Goal: Task Accomplishment & Management: Use online tool/utility

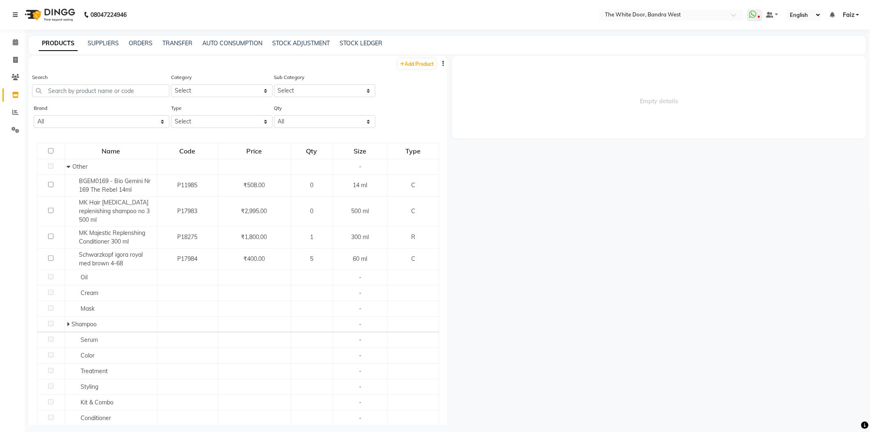
click at [439, 63] on button "button" at bounding box center [443, 63] width 8 height 9
click at [398, 60] on div "IMPORT" at bounding box center [404, 63] width 37 height 10
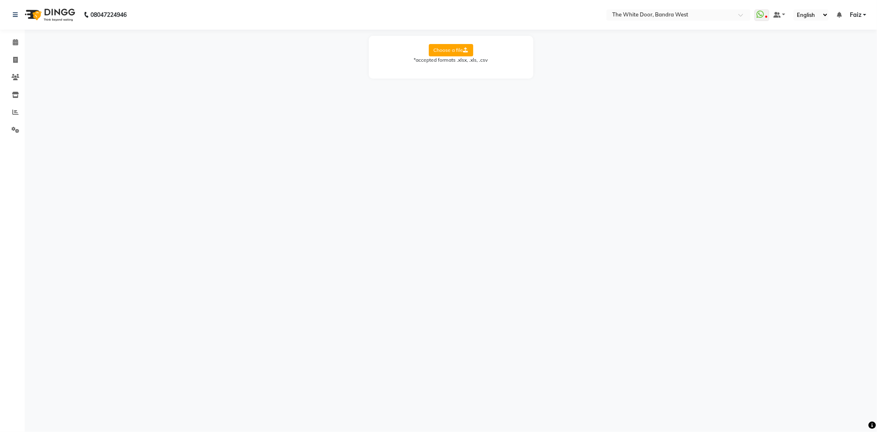
click at [439, 50] on label "Choose a file" at bounding box center [451, 50] width 44 height 12
click at [0, 0] on input "Choose a file" at bounding box center [0, 0] width 0 height 0
click at [475, 74] on select "Select Sheet Sheet1 to be uploaded" at bounding box center [488, 76] width 62 height 13
select select "to be uploaded"
click at [457, 70] on select "Select Sheet Sheet1 to be uploaded" at bounding box center [488, 76] width 62 height 13
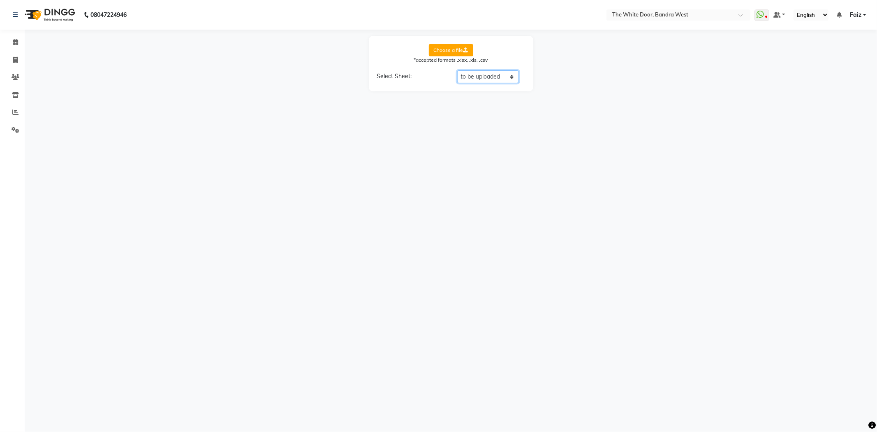
select select "product name"
select select "product code"
select select "product category"
select select "product sub-category"
select select "quantity"
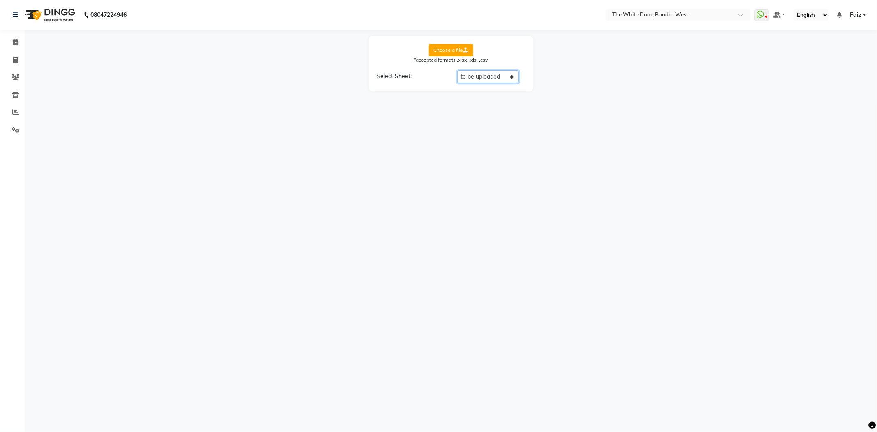
select select "price"
select select "cost"
select select "tax group"
select select "tax inclusive"
select select "size"
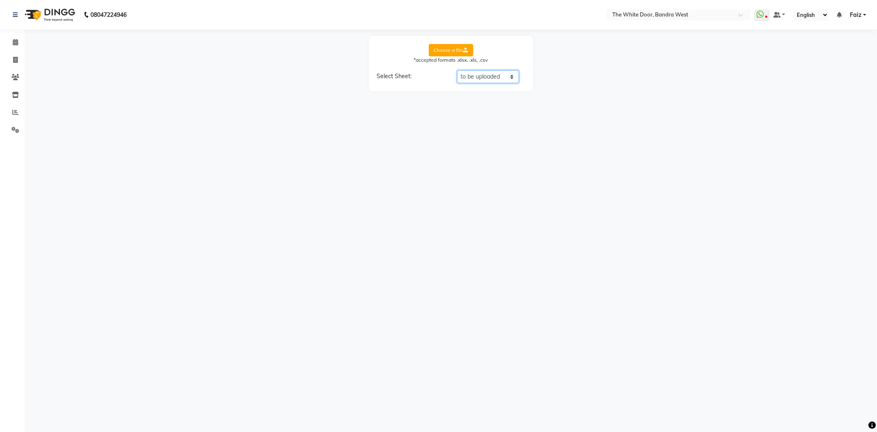
select select "unit"
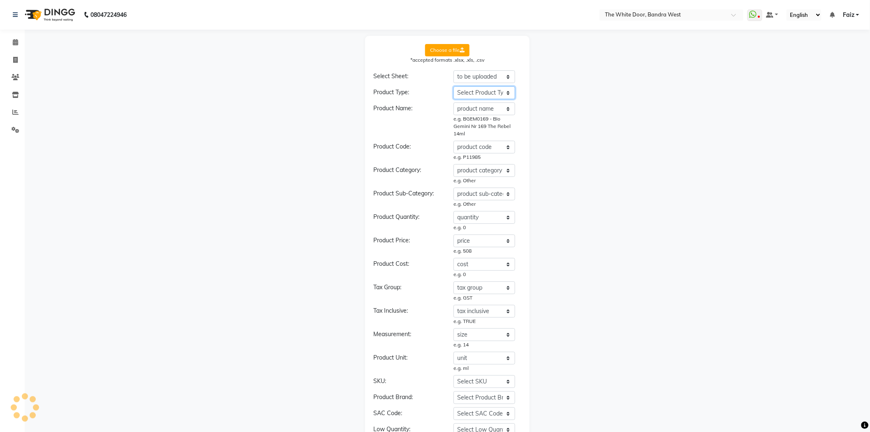
click at [495, 93] on select "Select Product Type product name product code product category product sub-cate…" at bounding box center [484, 92] width 62 height 13
select select "type"
click at [453, 86] on select "Select Product Type product name product code product category product sub-cate…" at bounding box center [484, 92] width 62 height 13
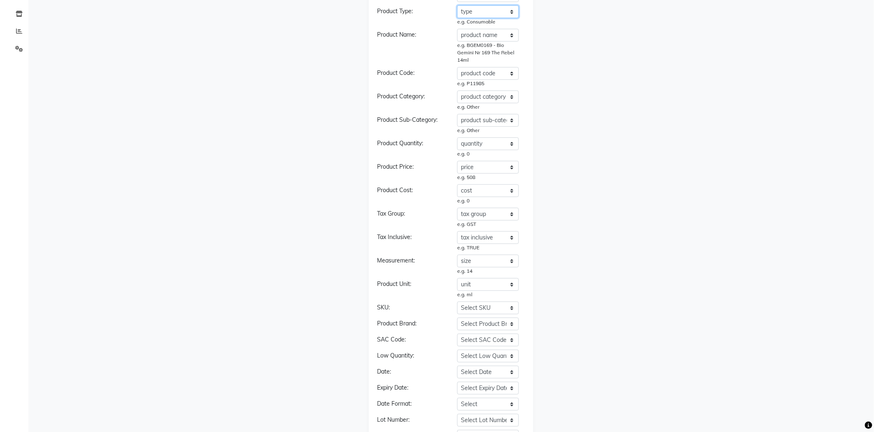
scroll to position [147, 0]
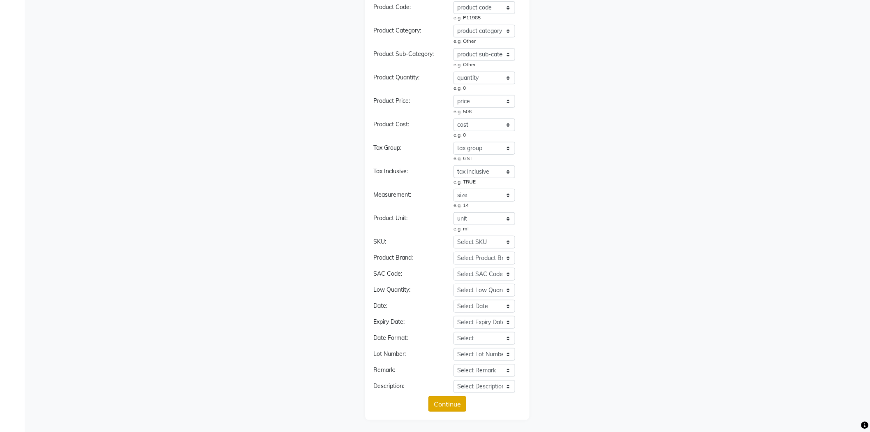
click at [463, 402] on button "Continue" at bounding box center [447, 404] width 38 height 16
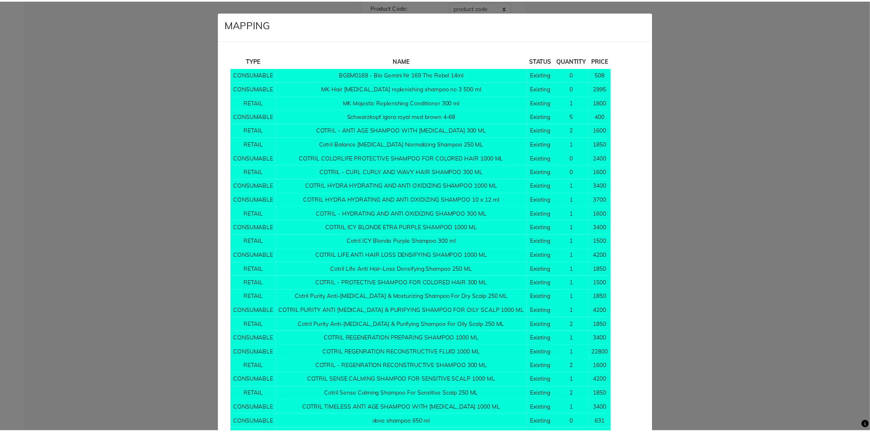
scroll to position [6635, 0]
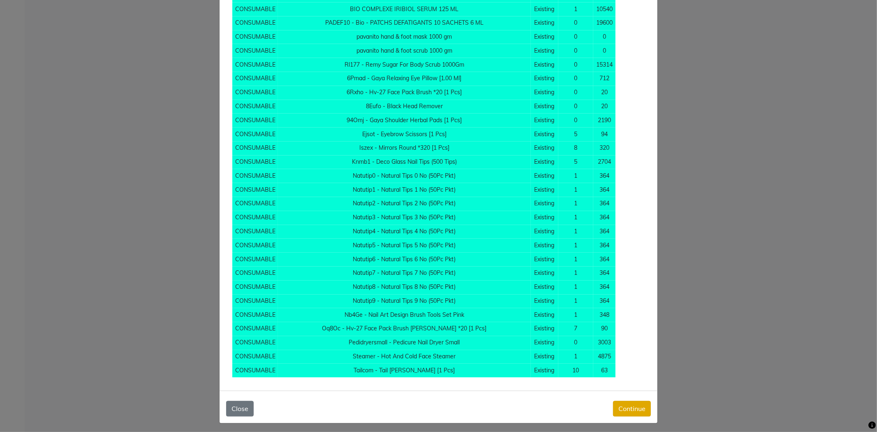
click at [618, 404] on button "Continue" at bounding box center [632, 408] width 38 height 16
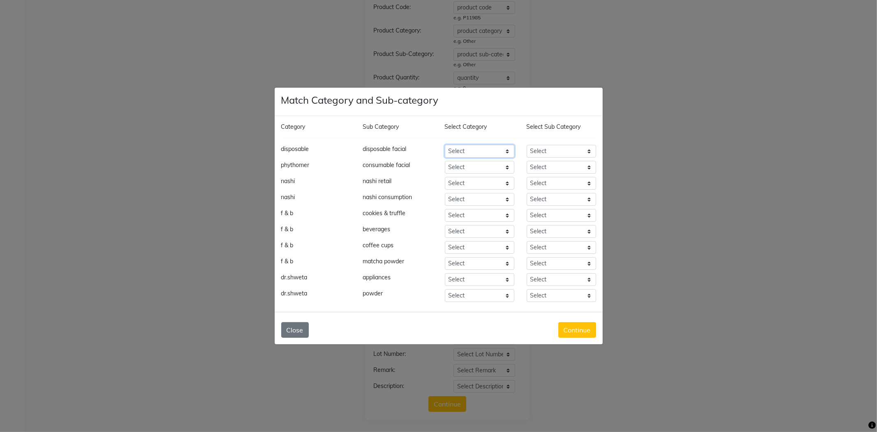
click at [486, 153] on select "Select Hair Skin Makeup Personal Care Appliances [PERSON_NAME] Waxing Disposabl…" at bounding box center [479, 151] width 69 height 13
select select "475201150"
click at [445, 145] on select "Select Hair Skin Makeup Personal Care Appliances [PERSON_NAME] Waxing Disposabl…" at bounding box center [479, 151] width 69 height 13
click at [537, 153] on select "Select Cleanser Facial Moisturiser Serum Toner Sun Care Masks Lip Care Eye Care…" at bounding box center [561, 151] width 69 height 13
select select "475201152"
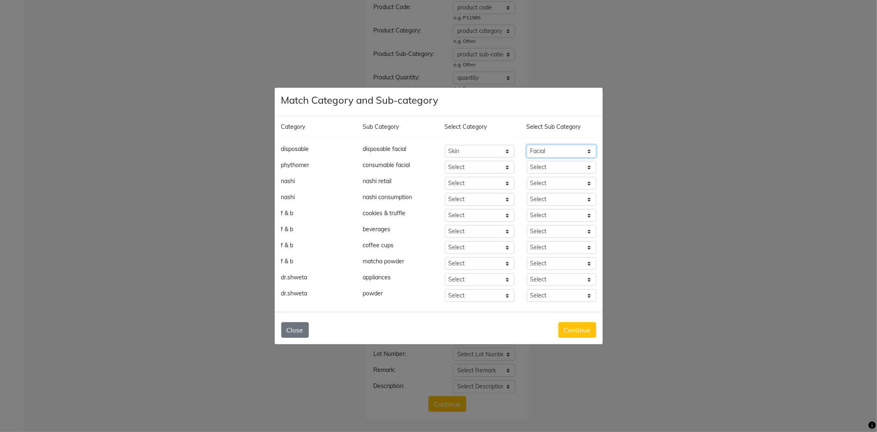
click at [527, 145] on select "Select Cleanser Facial Moisturiser Serum Toner Sun Care Masks Lip Care Eye Care…" at bounding box center [561, 151] width 69 height 13
click at [481, 167] on select "Select Hair Skin Makeup Personal Care Appliances [PERSON_NAME] Waxing Disposabl…" at bounding box center [479, 167] width 69 height 13
select select "475201150"
click at [445, 161] on select "Select Hair Skin Makeup Personal Care Appliances [PERSON_NAME] Waxing Disposabl…" at bounding box center [479, 167] width 69 height 13
click at [541, 169] on select "Select Cleanser Facial Moisturiser Serum Toner Sun Care Masks Lip Care Eye Care…" at bounding box center [561, 167] width 69 height 13
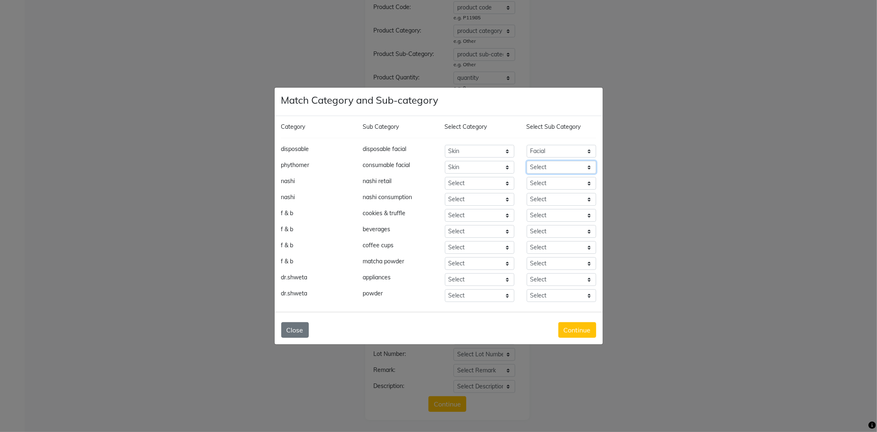
select select "475201152"
click at [527, 161] on select "Select Cleanser Facial Moisturiser Serum Toner Sun Care Masks Lip Care Eye Care…" at bounding box center [561, 167] width 69 height 13
click at [451, 184] on select "Select Hair Skin Makeup Personal Care Appliances [PERSON_NAME] Waxing Disposabl…" at bounding box center [479, 183] width 69 height 13
select select "475207050"
click at [445, 177] on select "Select Hair Skin Makeup Personal Care Appliances [PERSON_NAME] Waxing Disposabl…" at bounding box center [479, 183] width 69 height 13
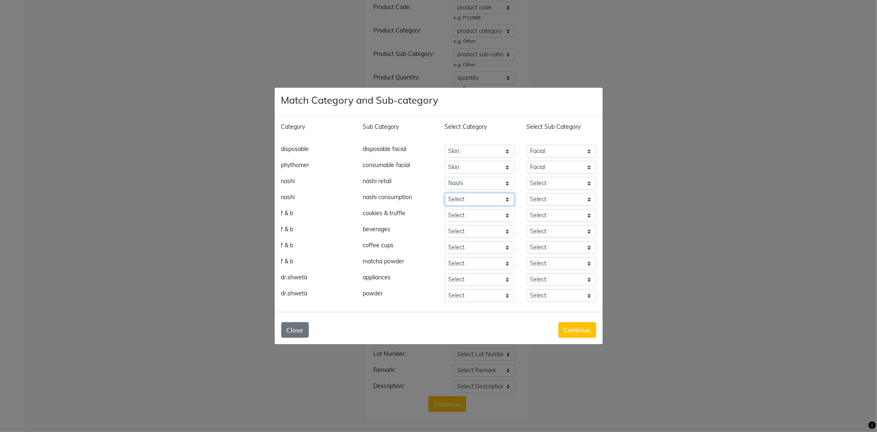
click at [487, 203] on select "Select Hair Skin Makeup Personal Care Appliances [PERSON_NAME] Waxing Disposabl…" at bounding box center [479, 199] width 69 height 13
select select "475207050"
click at [445, 193] on select "Select Hair Skin Makeup Personal Care Appliances [PERSON_NAME] Waxing Disposabl…" at bounding box center [479, 199] width 69 height 13
click at [492, 215] on select "Select Hair Skin Makeup Personal Care Appliances [PERSON_NAME] Waxing Disposabl…" at bounding box center [479, 215] width 69 height 13
select select "475207350"
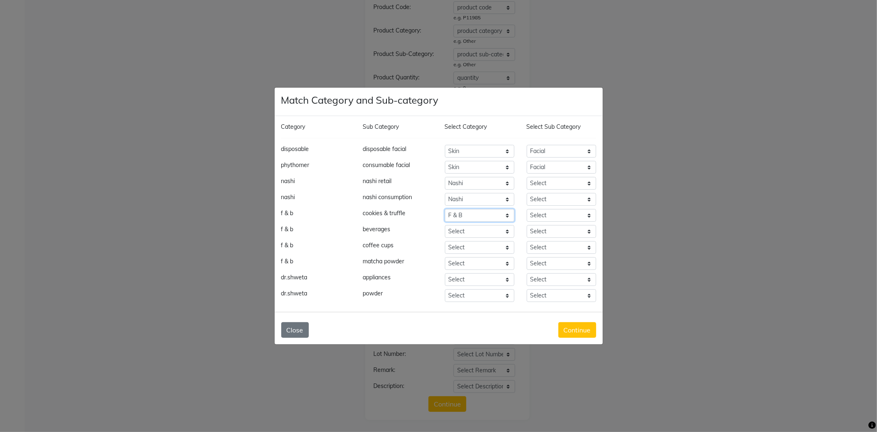
click at [445, 209] on select "Select Hair Skin Makeup Personal Care Appliances [PERSON_NAME] Waxing Disposabl…" at bounding box center [479, 215] width 69 height 13
click at [480, 231] on select "Select Hair Skin Makeup Personal Care Appliances [PERSON_NAME] Waxing Disposabl…" at bounding box center [479, 231] width 69 height 13
select select "475207350"
click at [445, 225] on select "Select Hair Skin Makeup Personal Care Appliances [PERSON_NAME] Waxing Disposabl…" at bounding box center [479, 231] width 69 height 13
click at [475, 245] on select "Select Hair Skin Makeup Personal Care Appliances [PERSON_NAME] Waxing Disposabl…" at bounding box center [479, 247] width 69 height 13
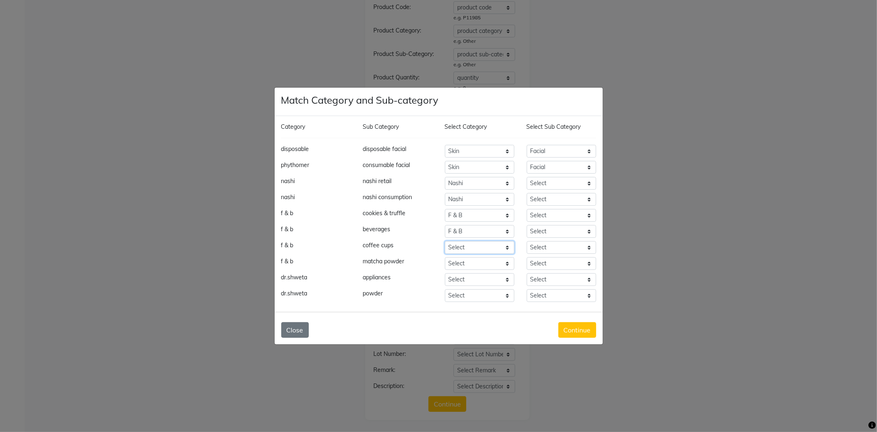
select select "475207350"
click at [445, 241] on select "Select Hair Skin Makeup Personal Care Appliances [PERSON_NAME] Waxing Disposabl…" at bounding box center [479, 247] width 69 height 13
click at [469, 266] on select "Select Hair Skin Makeup Personal Care Appliances [PERSON_NAME] Waxing Disposabl…" at bounding box center [479, 263] width 69 height 13
select select "475207350"
click at [445, 257] on select "Select Hair Skin Makeup Personal Care Appliances [PERSON_NAME] Waxing Disposabl…" at bounding box center [479, 263] width 69 height 13
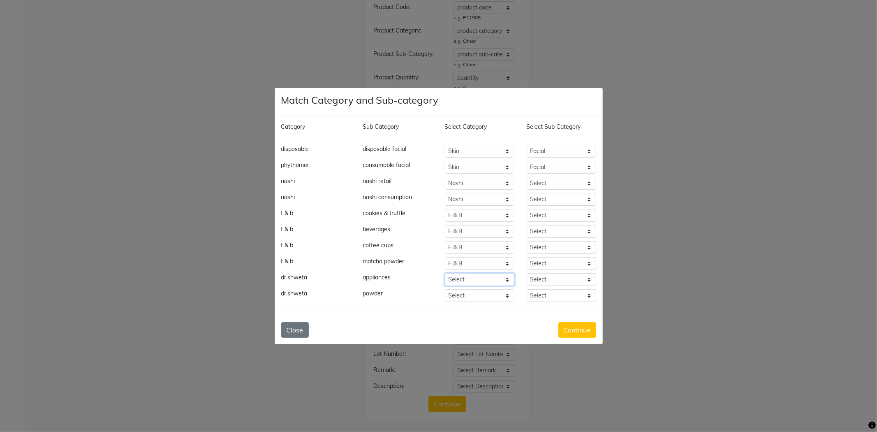
click at [472, 280] on select "Select Hair Skin Makeup Personal Care Appliances [PERSON_NAME] Waxing Disposabl…" at bounding box center [479, 279] width 69 height 13
select select "475207650"
click at [445, 273] on select "Select Hair Skin Makeup Personal Care Appliances [PERSON_NAME] Waxing Disposabl…" at bounding box center [479, 279] width 69 height 13
click at [469, 300] on select "Select Hair Skin Makeup Personal Care Appliances [PERSON_NAME] Waxing Disposabl…" at bounding box center [479, 295] width 69 height 13
select select "475207650"
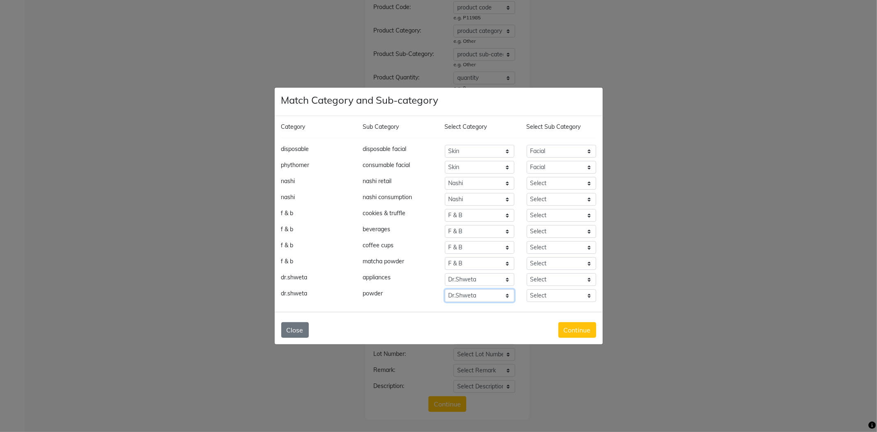
click at [445, 289] on select "Select Hair Skin Makeup Personal Care Appliances [PERSON_NAME] Waxing Disposabl…" at bounding box center [479, 295] width 69 height 13
click at [548, 182] on select "Select Nashi Retail Nashi Consumption" at bounding box center [561, 183] width 69 height 13
select select "4752070501"
click at [527, 177] on select "Select Nashi Retail Nashi Consumption" at bounding box center [561, 183] width 69 height 13
click at [560, 211] on select "Select COOKIES & TRUFFLE Beverages Coffee Cups Matcha Powder" at bounding box center [561, 215] width 69 height 13
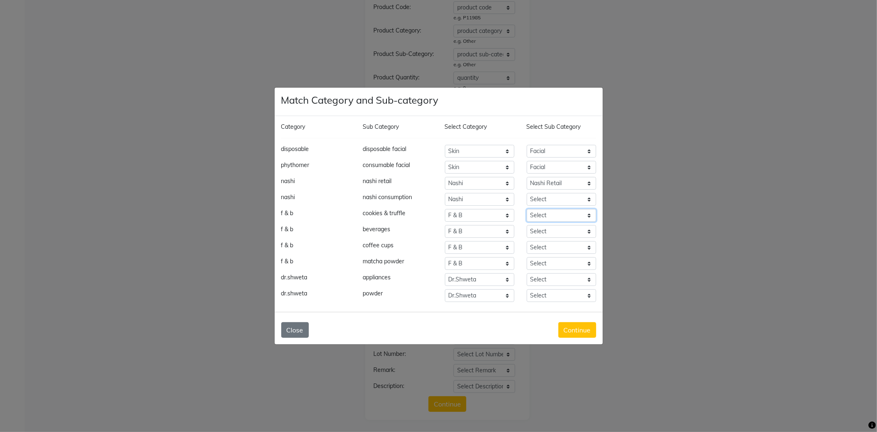
select select "4752073501"
click at [527, 209] on select "Select COOKIES & TRUFFLE Beverages Coffee Cups Matcha Powder" at bounding box center [561, 215] width 69 height 13
drag, startPoint x: 553, startPoint y: 240, endPoint x: 555, endPoint y: 227, distance: 13.8
click at [553, 239] on div "Category Sub Category Select Category Select Sub Category disposable disposable…" at bounding box center [439, 214] width 328 height 196
click at [555, 227] on select "Select COOKIES & TRUFFLE Beverages Coffee Cups Matcha Powder" at bounding box center [561, 231] width 69 height 13
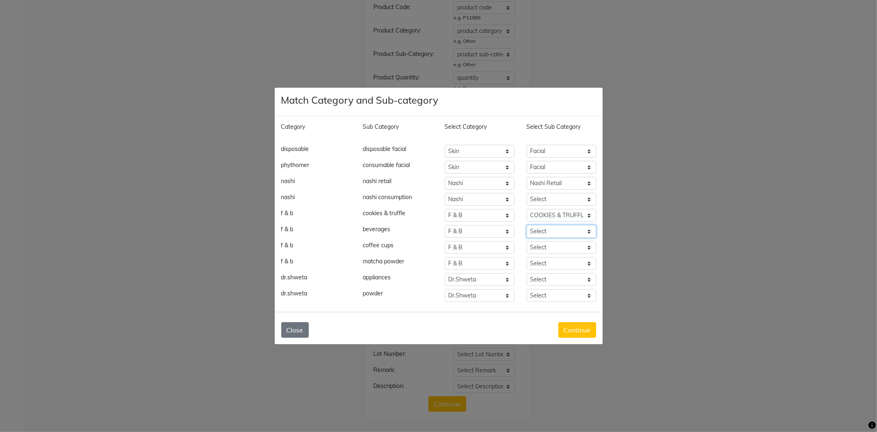
click at [555, 229] on select "Select COOKIES & TRUFFLE Beverages Coffee Cups Matcha Powder" at bounding box center [561, 231] width 69 height 13
select select "4752073502"
click at [527, 225] on select "Select COOKIES & TRUFFLE Beverages Coffee Cups Matcha Powder" at bounding box center [561, 231] width 69 height 13
click at [553, 248] on select "Select COOKIES & TRUFFLE Beverages Coffee Cups Matcha Powder" at bounding box center [561, 247] width 69 height 13
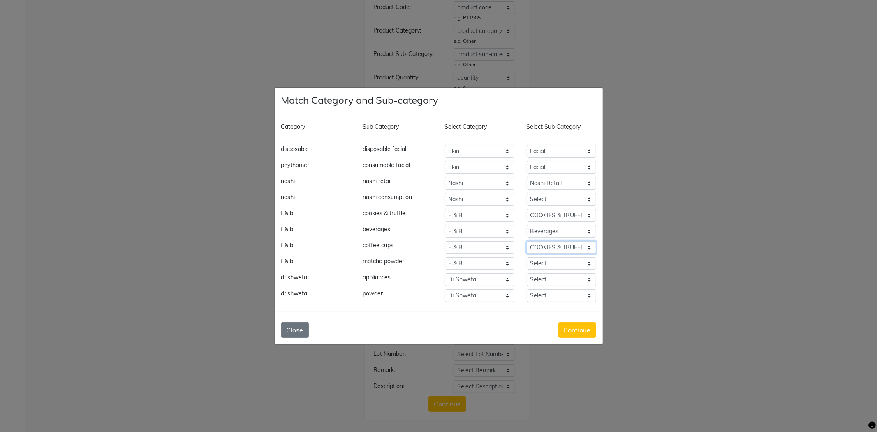
click at [527, 241] on select "Select COOKIES & TRUFFLE Beverages Coffee Cups Matcha Powder" at bounding box center [561, 247] width 69 height 13
click at [544, 239] on div "Category Sub Category Select Category Select Sub Category disposable disposable…" at bounding box center [439, 214] width 328 height 196
click at [546, 251] on select "Select COOKIES & TRUFFLE Beverages Coffee Cups Matcha Powder" at bounding box center [561, 247] width 69 height 13
select select "4752073503"
click at [527, 241] on select "Select COOKIES & TRUFFLE Beverages Coffee Cups Matcha Powder" at bounding box center [561, 247] width 69 height 13
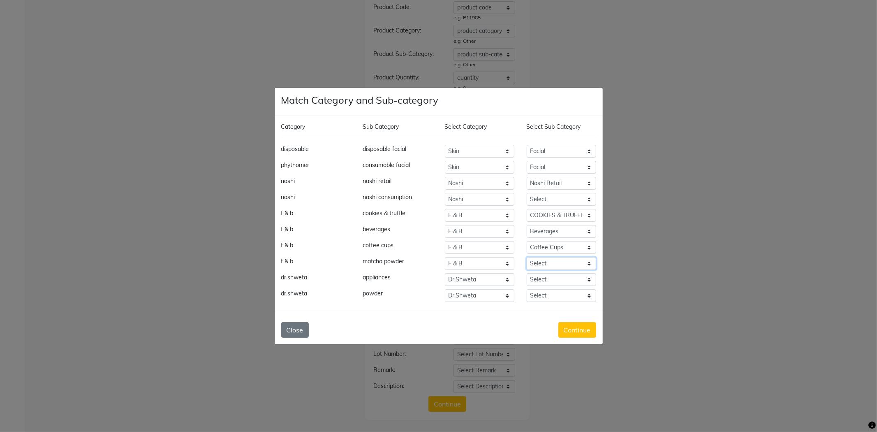
click at [539, 259] on select "Select COOKIES & TRUFFLE Beverages Coffee Cups Matcha Powder" at bounding box center [561, 263] width 69 height 13
select select "4752073504"
click at [527, 257] on select "Select COOKIES & TRUFFLE Beverages Coffee Cups Matcha Powder" at bounding box center [561, 263] width 69 height 13
click at [540, 279] on select "Select Appliances Creams Needles Syringe Consumable Product pre filled syringe …" at bounding box center [561, 279] width 69 height 13
select select "4752076501"
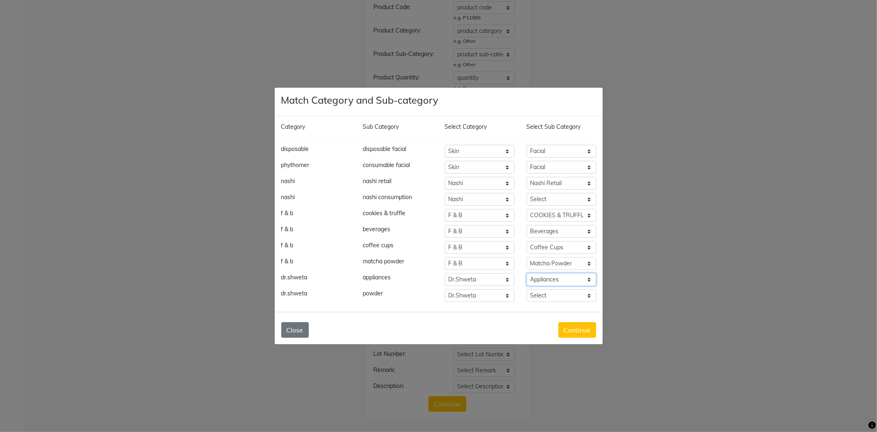
click at [527, 273] on select "Select Appliances Creams Needles Syringe Consumable Product pre filled syringe …" at bounding box center [561, 279] width 69 height 13
click at [549, 293] on select "Select Appliances Creams Needles Syringe Consumable Product pre filled syringe …" at bounding box center [561, 295] width 69 height 13
select select "4752076507"
click at [527, 289] on select "Select Appliances Creams Needles Syringe Consumable Product pre filled syringe …" at bounding box center [561, 295] width 69 height 13
click at [569, 332] on button "Continue" at bounding box center [577, 330] width 38 height 16
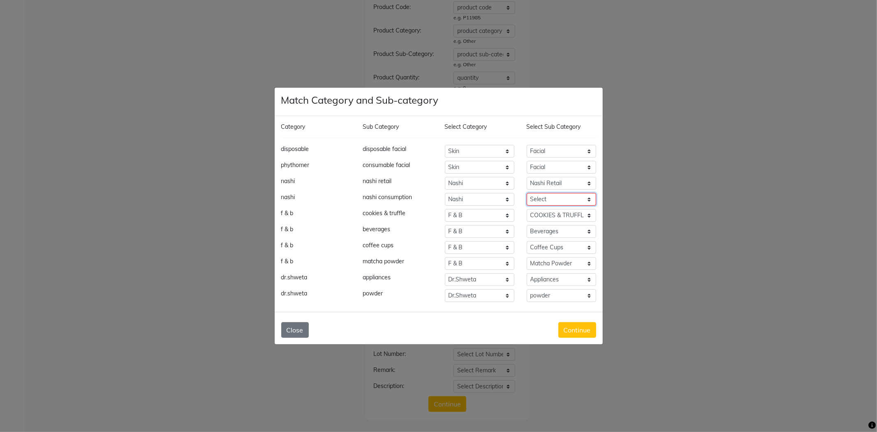
click at [549, 202] on select "Select Nashi Retail Nashi Consumption" at bounding box center [561, 199] width 69 height 13
select select "4752070502"
click at [527, 193] on select "Select Nashi Retail Nashi Consumption" at bounding box center [561, 199] width 69 height 13
click at [581, 331] on button "Continue" at bounding box center [577, 330] width 38 height 16
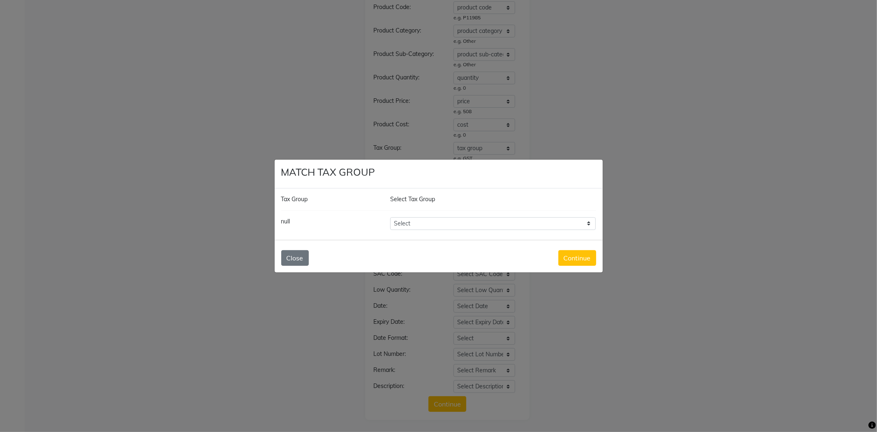
click at [486, 227] on select "Select GST 5% GST" at bounding box center [493, 223] width 206 height 13
select select "1464"
click at [390, 217] on select "Select GST 5% GST" at bounding box center [493, 223] width 206 height 13
click at [569, 257] on button "Continue" at bounding box center [577, 258] width 38 height 16
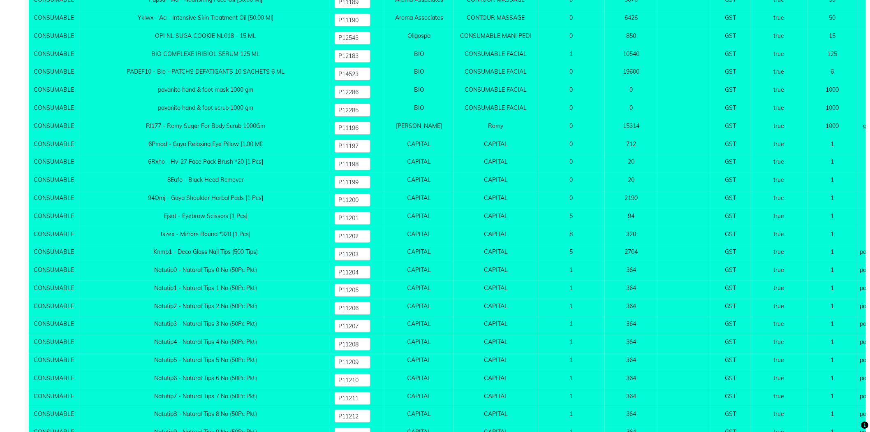
scroll to position [9215, 0]
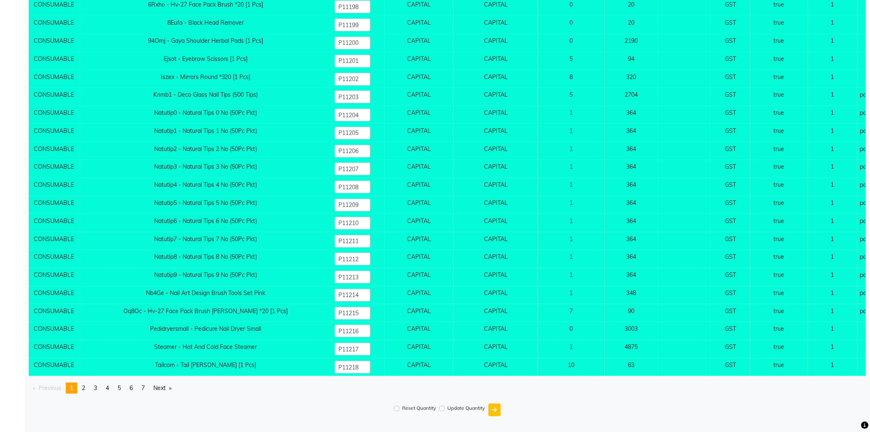
click at [400, 408] on div "Reset Quantity" at bounding box center [415, 409] width 42 height 12
click at [396, 407] on input "Reset Quantity" at bounding box center [397, 408] width 6 height 6
radio input "true"
click at [495, 408] on icon "submit" at bounding box center [494, 410] width 5 height 6
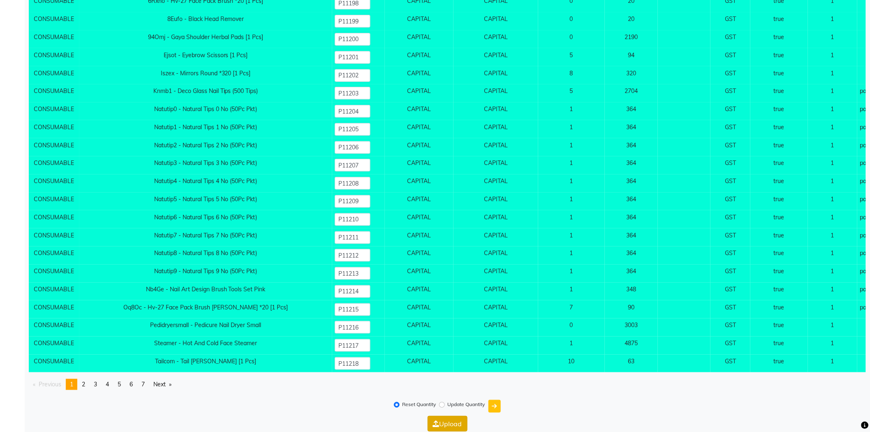
click at [455, 428] on button "Upload" at bounding box center [448, 424] width 40 height 16
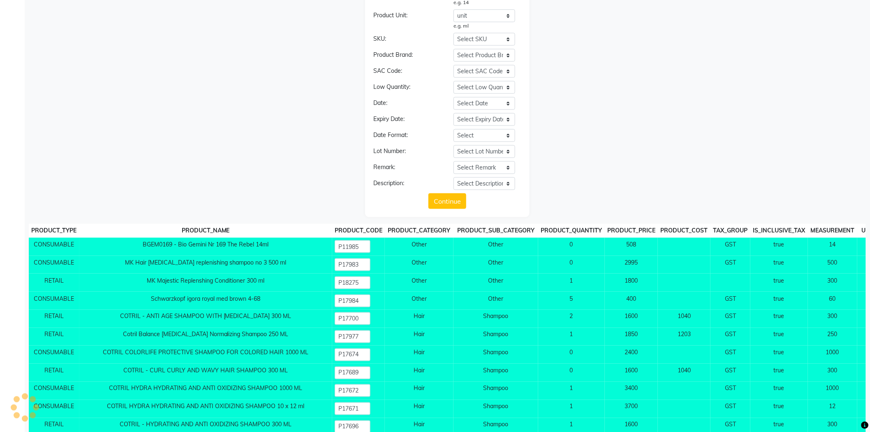
scroll to position [0, 0]
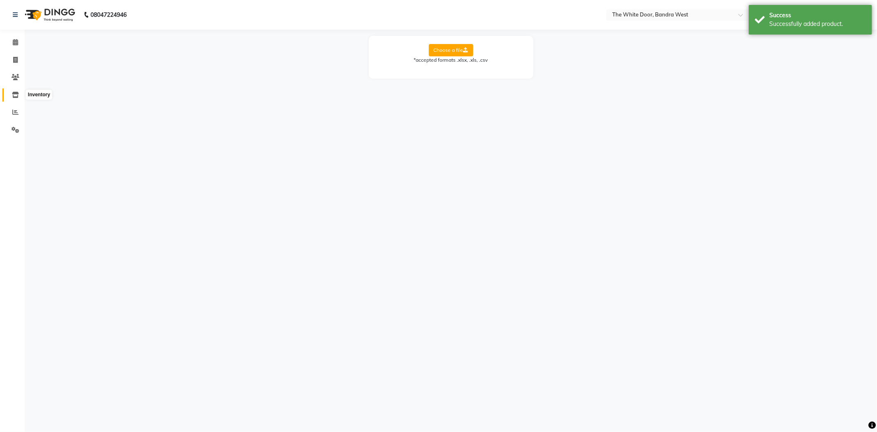
click at [20, 92] on span at bounding box center [15, 94] width 14 height 9
